Goal: Find specific fact: Find specific fact

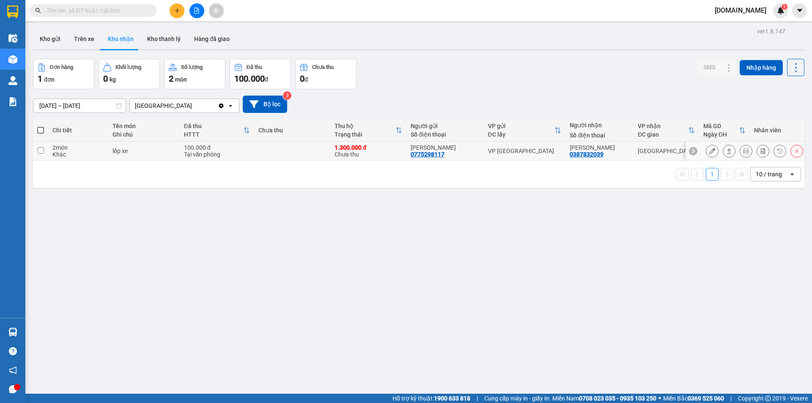
click at [434, 152] on div "0775298117" at bounding box center [428, 154] width 34 height 7
copy div "0775298117"
click at [659, 268] on div "ver 1.8.147 Kho gửi Trên xe Kho nhận Kho thanh [PERSON_NAME] đã giao Đơn hàng 1…" at bounding box center [419, 226] width 778 height 403
drag, startPoint x: 58, startPoint y: 250, endPoint x: 58, endPoint y: 190, distance: 60.5
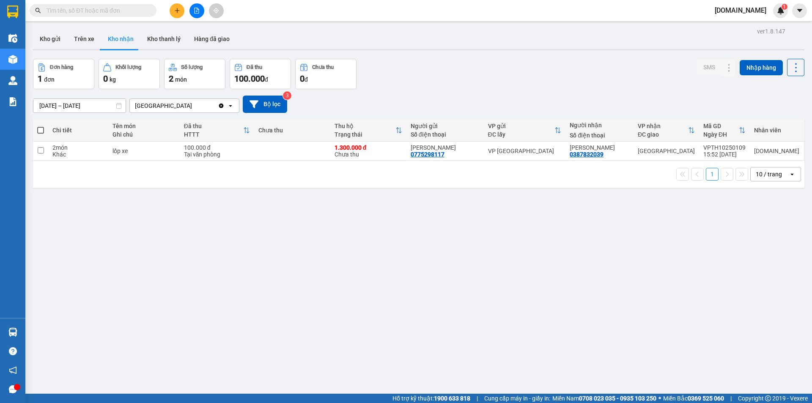
click at [58, 242] on div "ver 1.8.147 Kho gửi Trên xe Kho nhận Kho thanh [PERSON_NAME] đã giao Đơn hàng 1…" at bounding box center [419, 226] width 778 height 403
click at [357, 289] on div "ver 1.8.147 Kho gửi Trên xe Kho nhận Kho thanh [PERSON_NAME] đã giao Đơn hàng 1…" at bounding box center [419, 226] width 778 height 403
drag, startPoint x: 678, startPoint y: 251, endPoint x: 675, endPoint y: 238, distance: 13.7
click at [675, 238] on div "ver 1.8.147 Kho gửi Trên xe Kho nhận Kho thanh [PERSON_NAME] đã giao Đơn hàng 1…" at bounding box center [419, 226] width 778 height 403
click at [445, 155] on div "0775298117" at bounding box center [428, 154] width 34 height 7
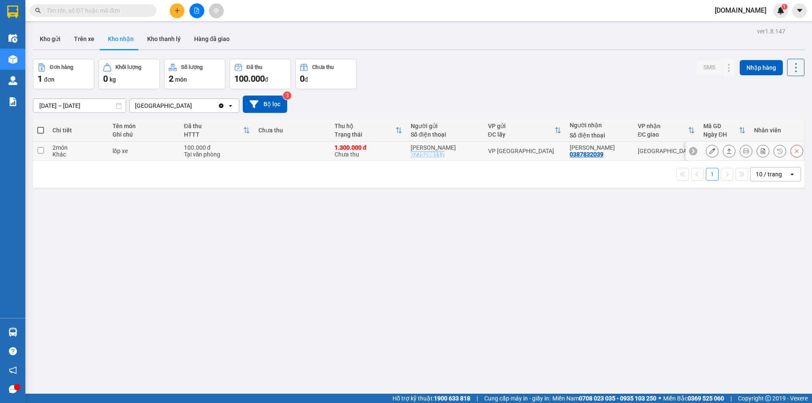
click at [445, 155] on div "0775298117" at bounding box center [428, 154] width 34 height 7
copy div "0775298117"
